Goal: Book appointment/travel/reservation

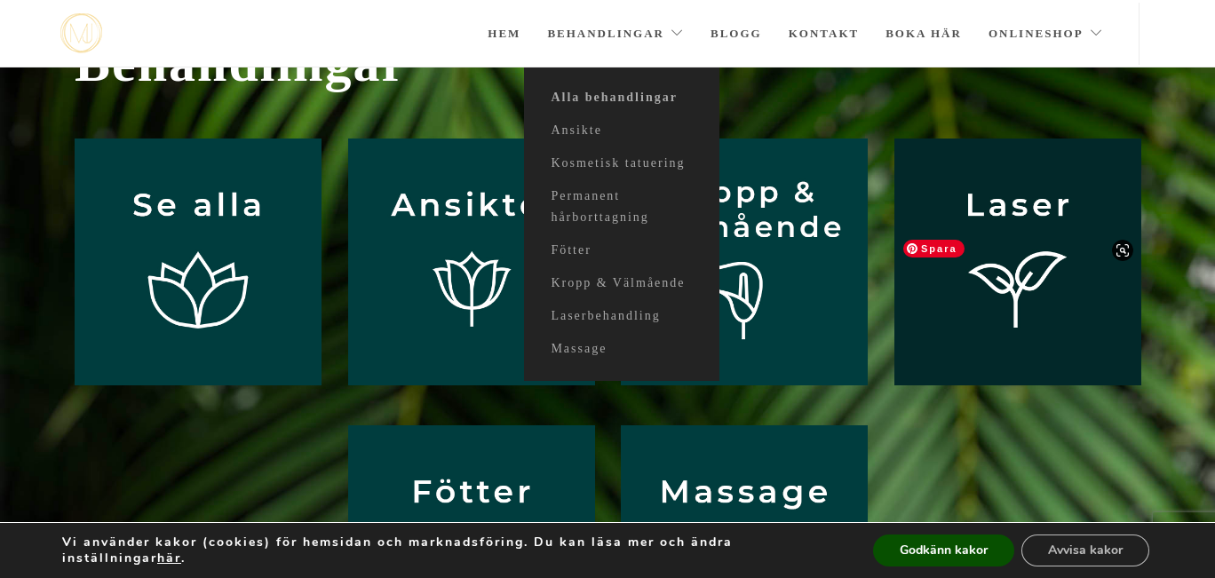
scroll to position [148, 0]
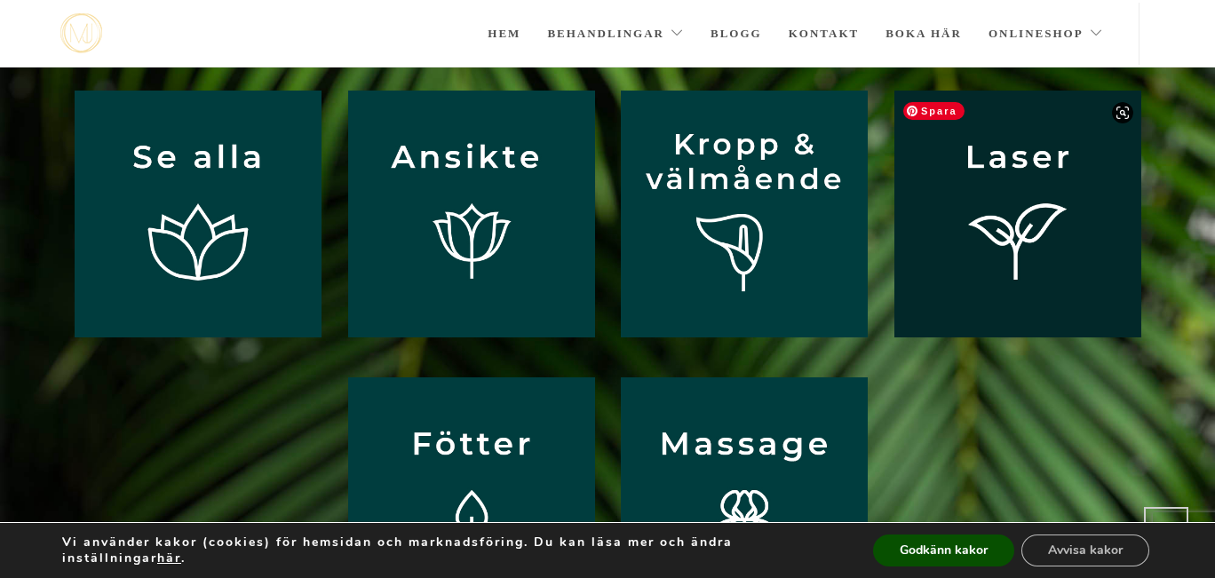
click at [1012, 217] on img at bounding box center [1017, 214] width 247 height 247
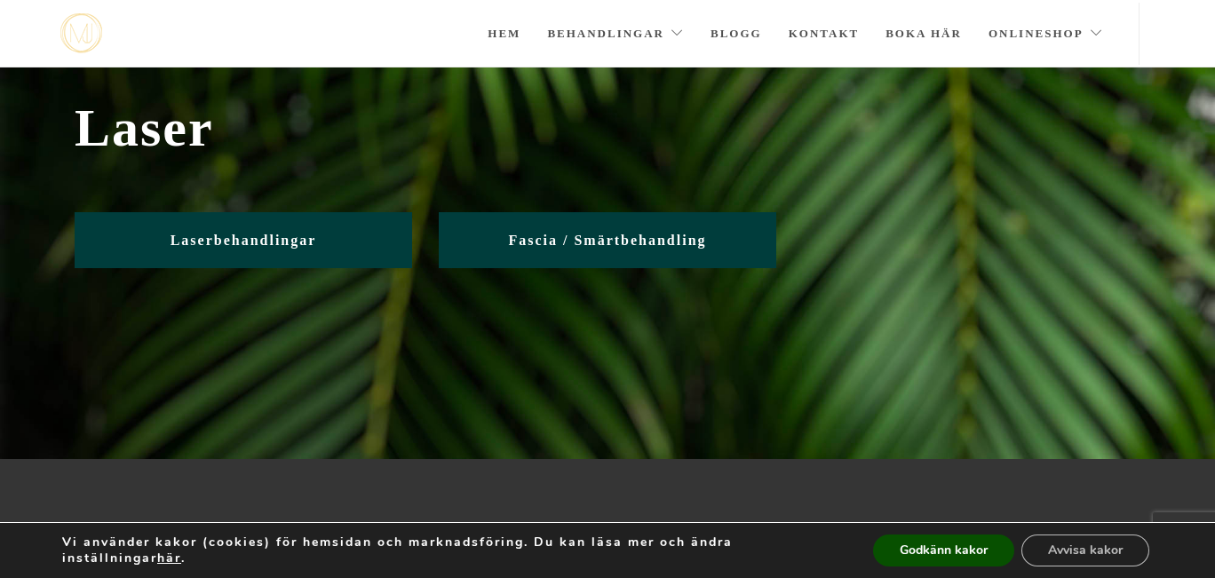
scroll to position [36, 0]
click at [948, 551] on button "Godkänn kakor" at bounding box center [943, 551] width 141 height 32
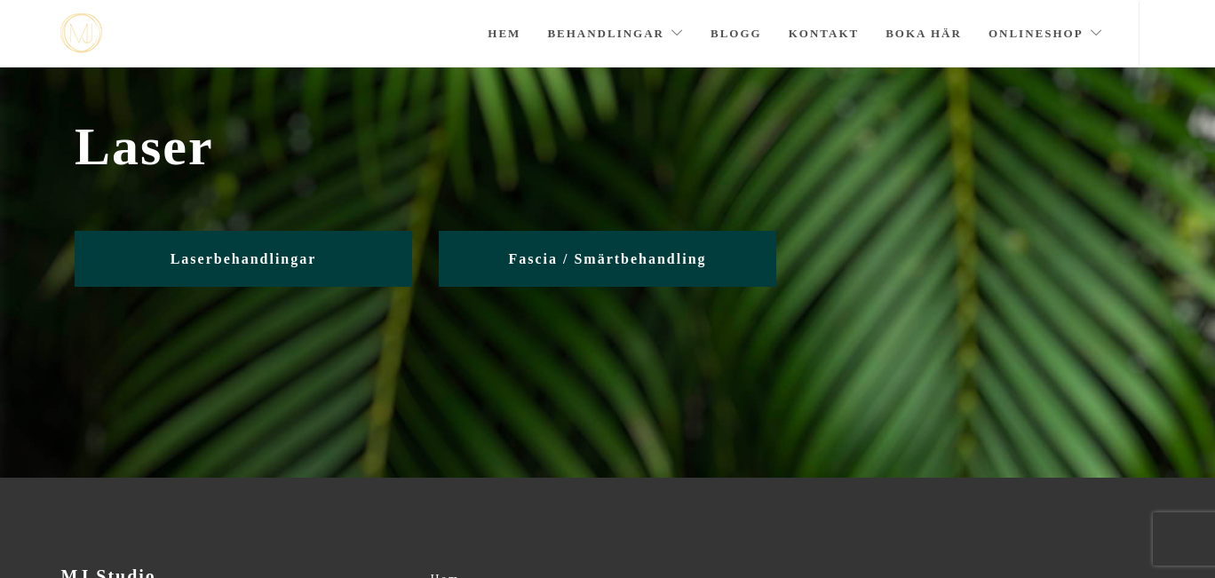
scroll to position [11, 0]
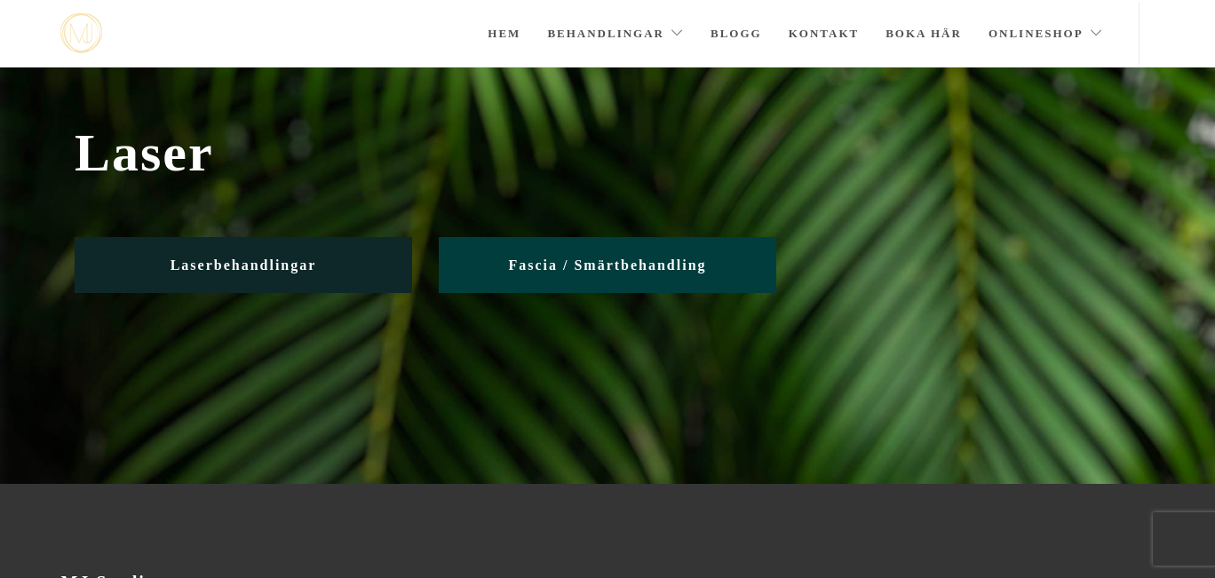
click at [298, 265] on span "Laserbehandlingar" at bounding box center [244, 265] width 147 height 15
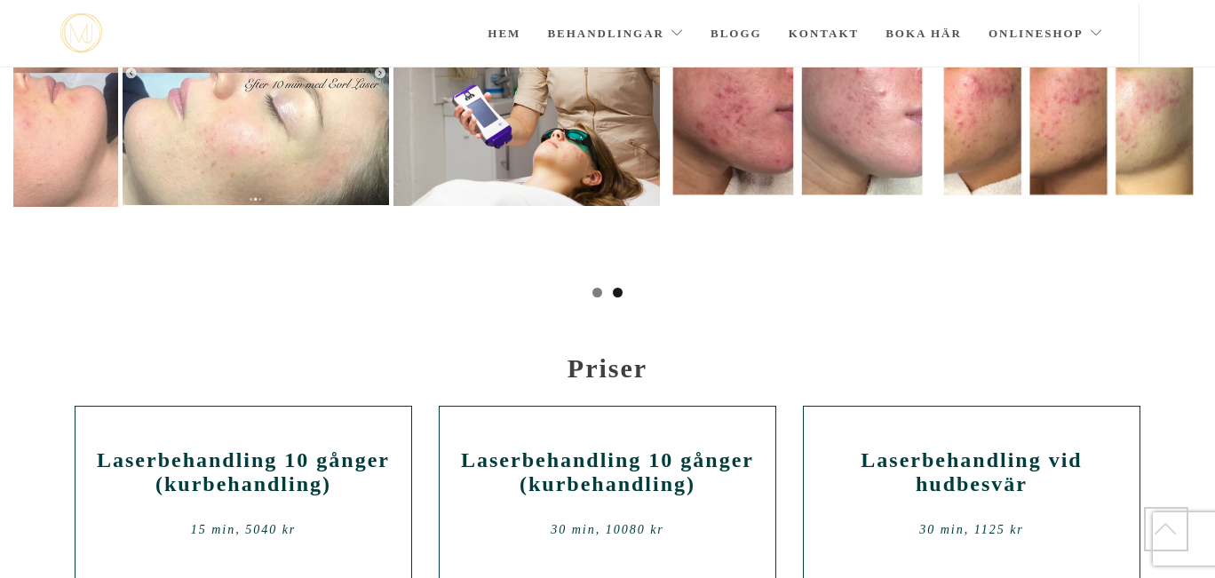
scroll to position [562, 0]
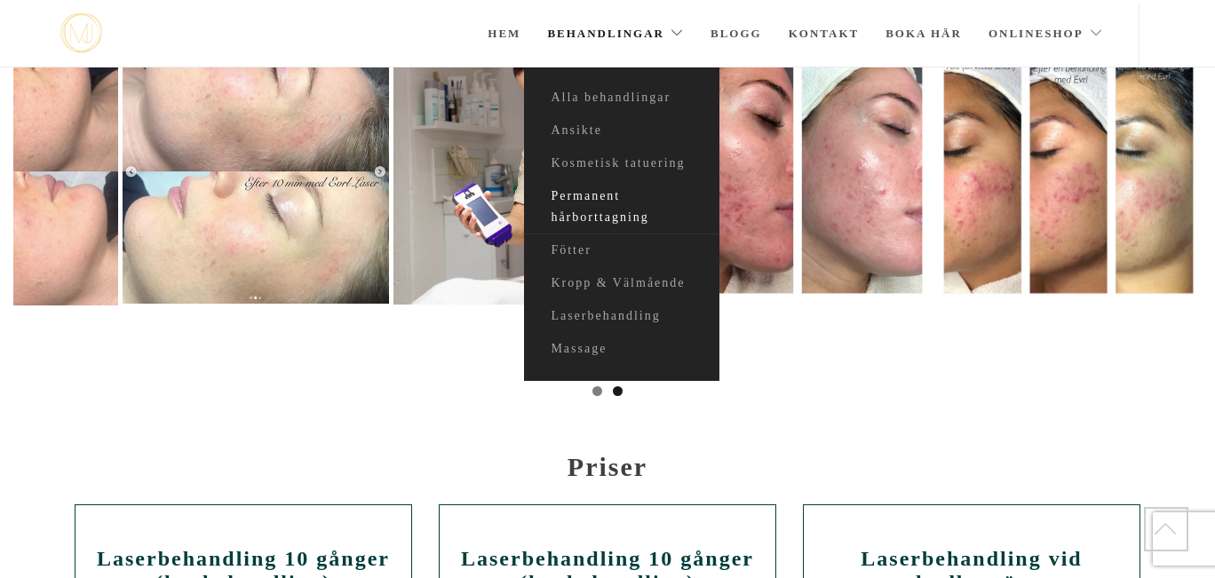
click at [588, 195] on link "Permanent hårborttagning" at bounding box center [621, 207] width 195 height 54
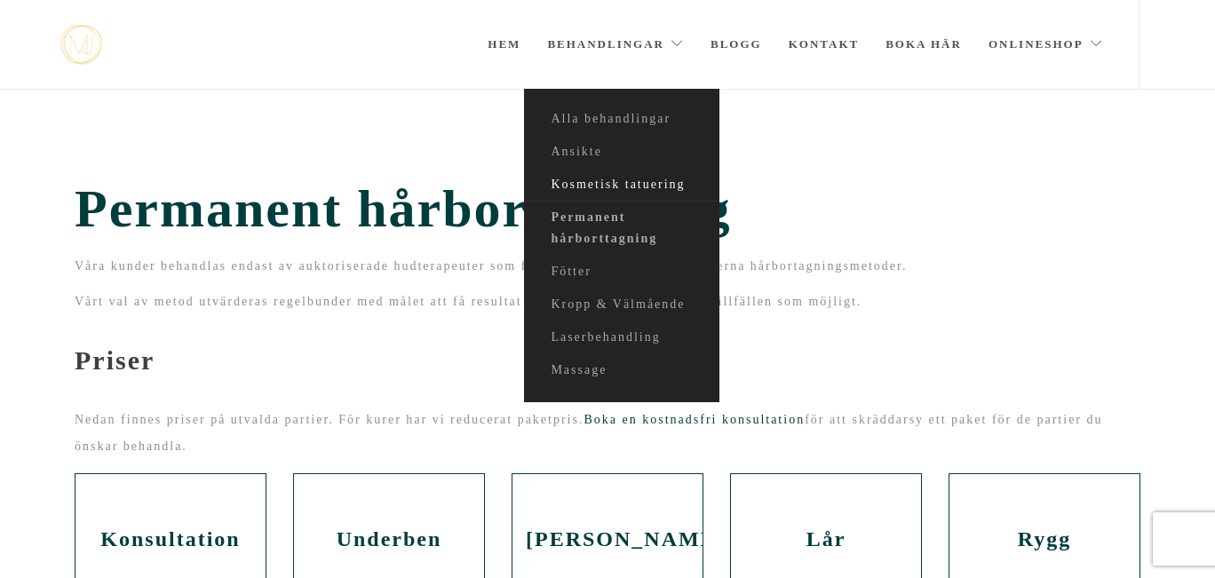
click at [616, 186] on link "Kosmetisk tatuering" at bounding box center [621, 185] width 195 height 33
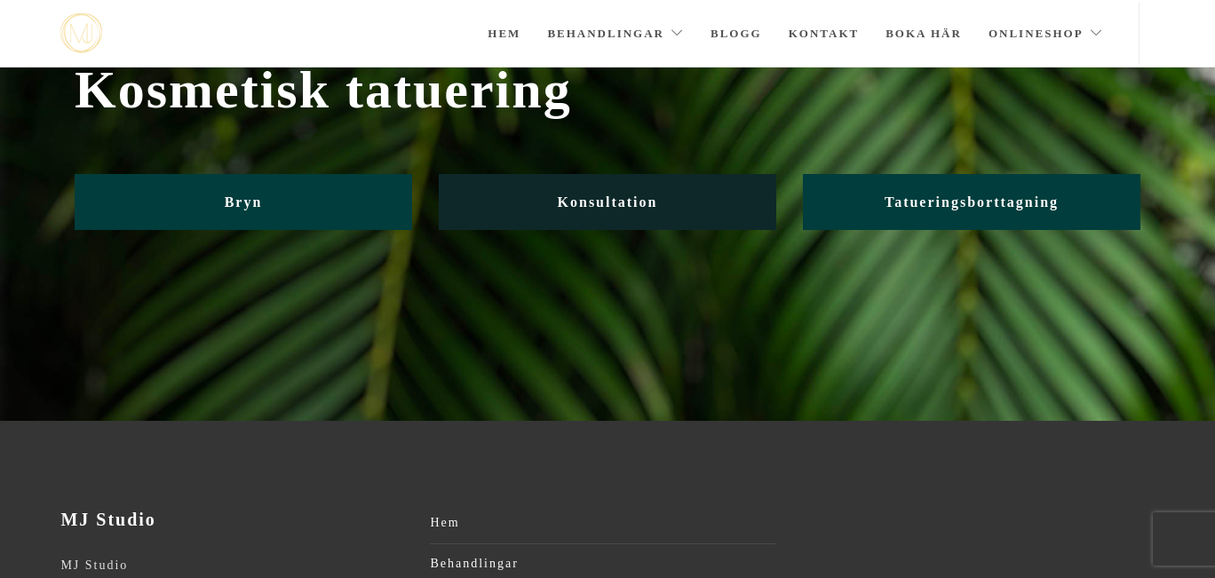
scroll to position [84, 0]
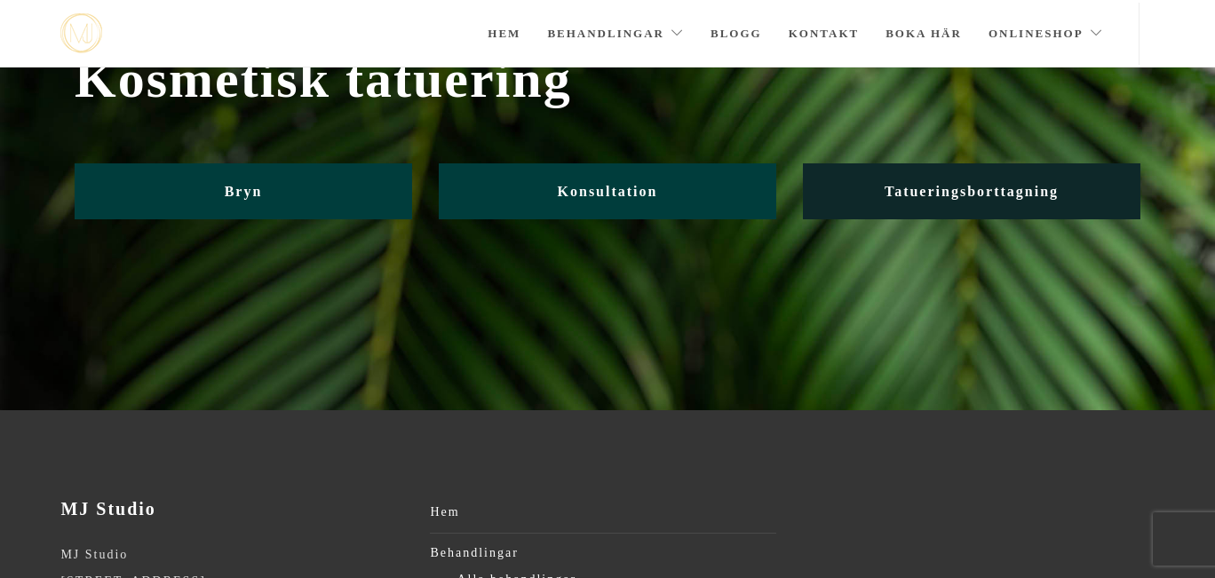
click at [930, 186] on link "Tatueringsborttagning" at bounding box center [971, 191] width 337 height 56
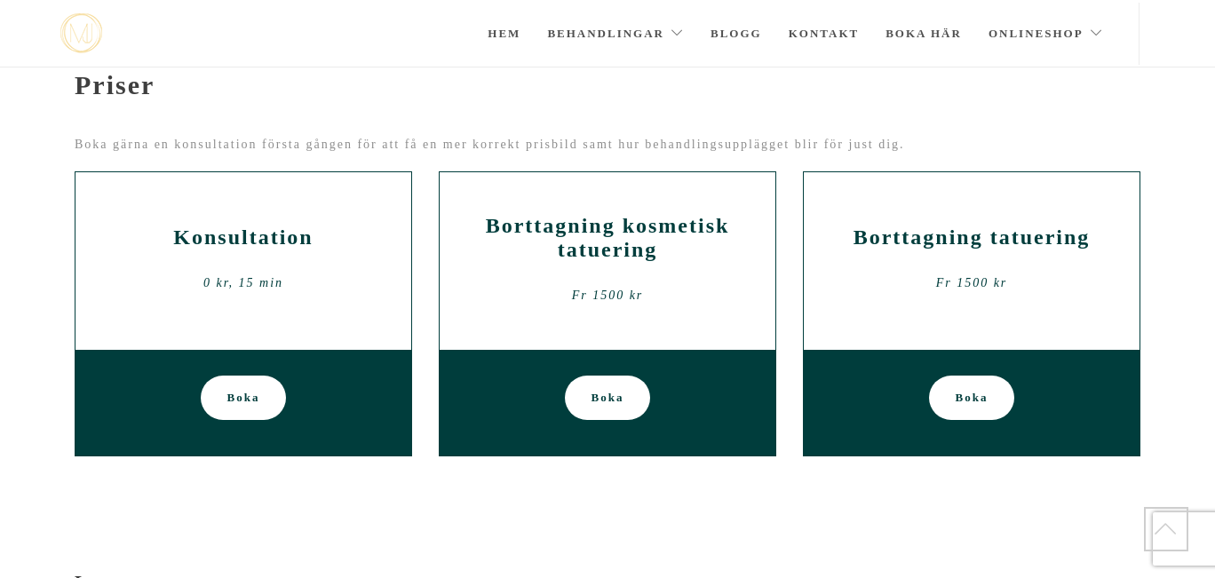
scroll to position [1035, 0]
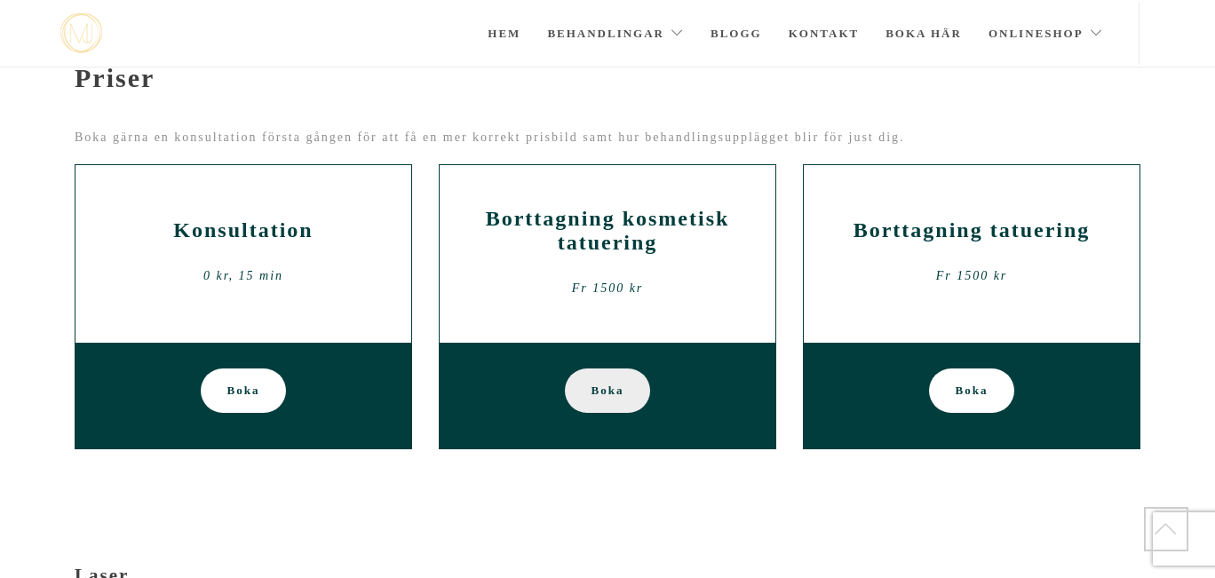
click at [617, 402] on span "Boka" at bounding box center [607, 391] width 33 height 44
